Goal: Obtain resource: Download file/media

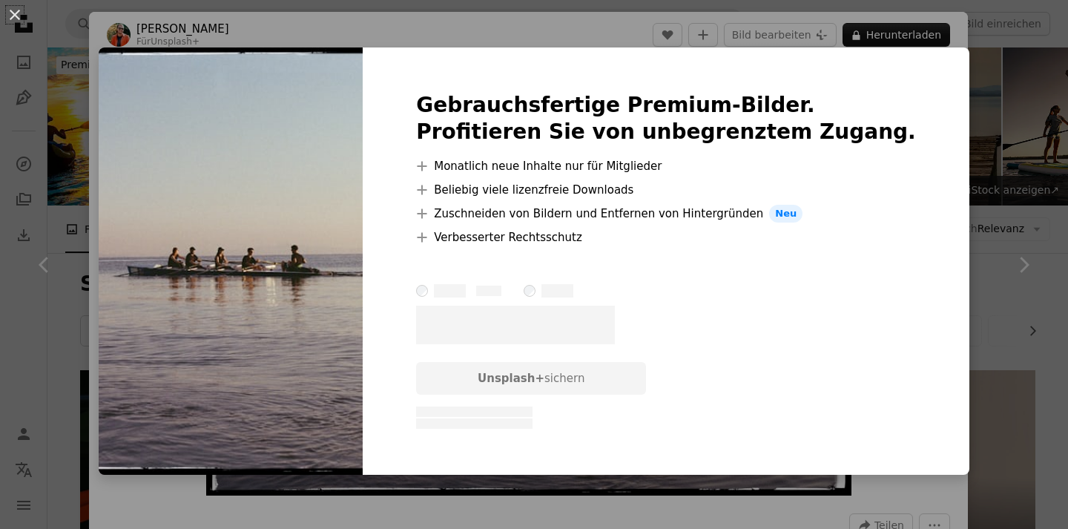
scroll to position [1254, 0]
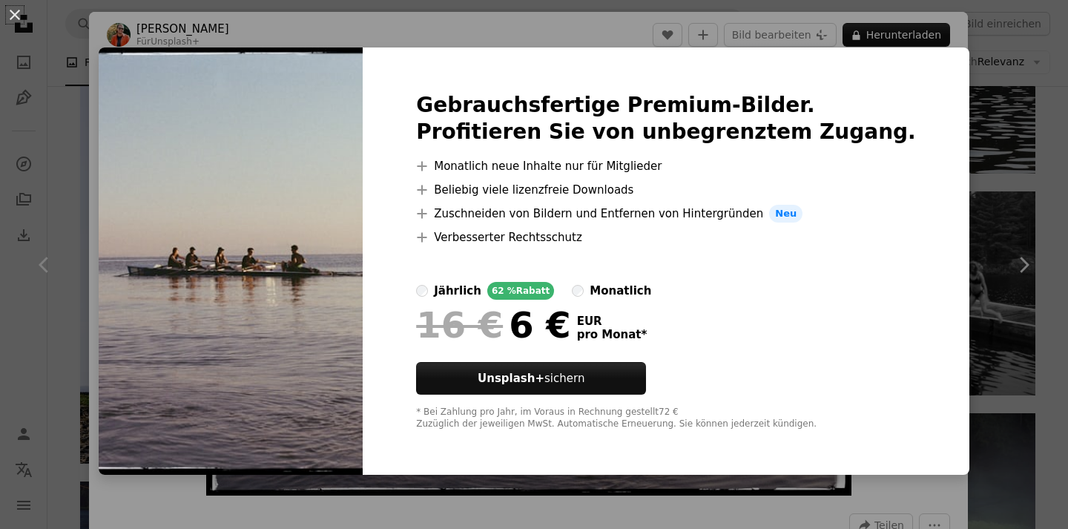
click at [918, 33] on div "An X shape Gebrauchsfertige Premium-Bilder. Profitieren Sie von unbegrenztem Zu…" at bounding box center [534, 264] width 1068 height 529
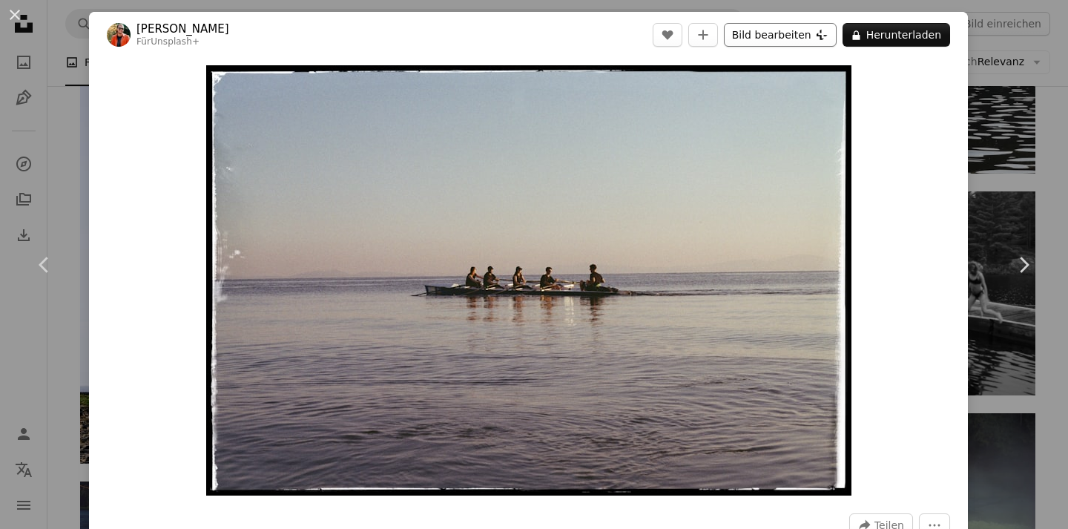
click at [783, 28] on button "Bild bearbeiten Plus sign for Unsplash+" at bounding box center [780, 35] width 113 height 24
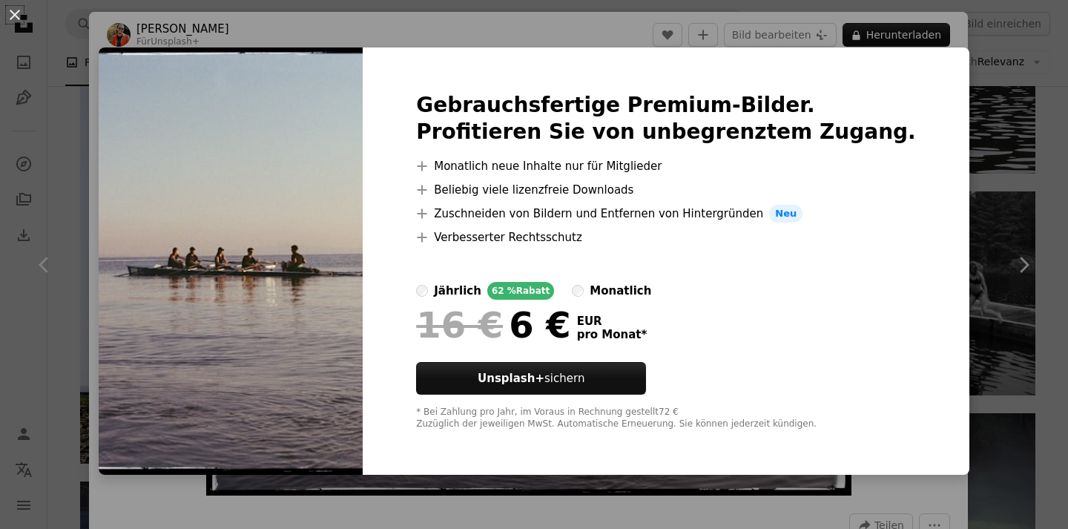
click at [796, 36] on div "An X shape Gebrauchsfertige Premium-Bilder. Profitieren Sie von unbegrenztem Zu…" at bounding box center [534, 264] width 1068 height 529
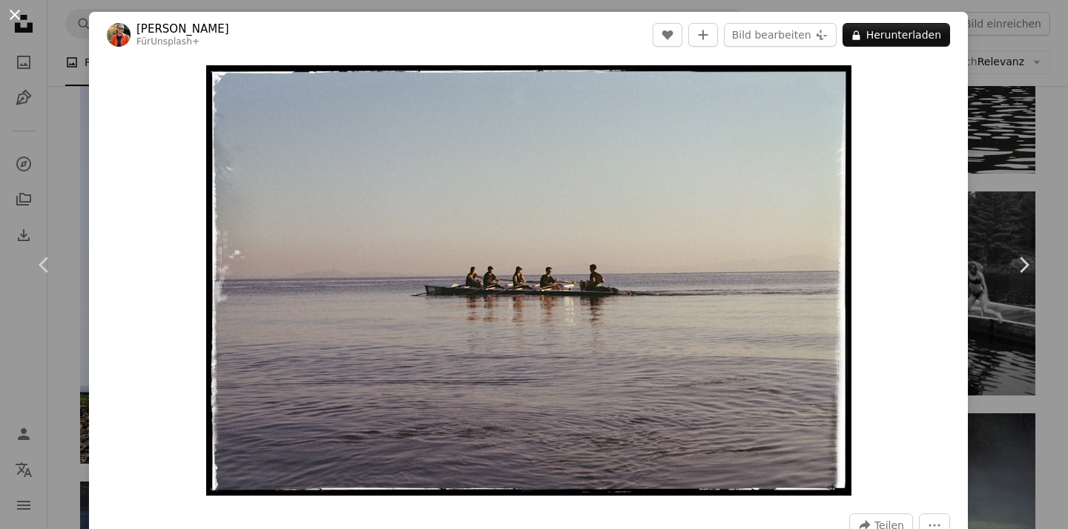
click at [15, 17] on button "An X shape" at bounding box center [15, 15] width 18 height 18
